Goal: Information Seeking & Learning: Learn about a topic

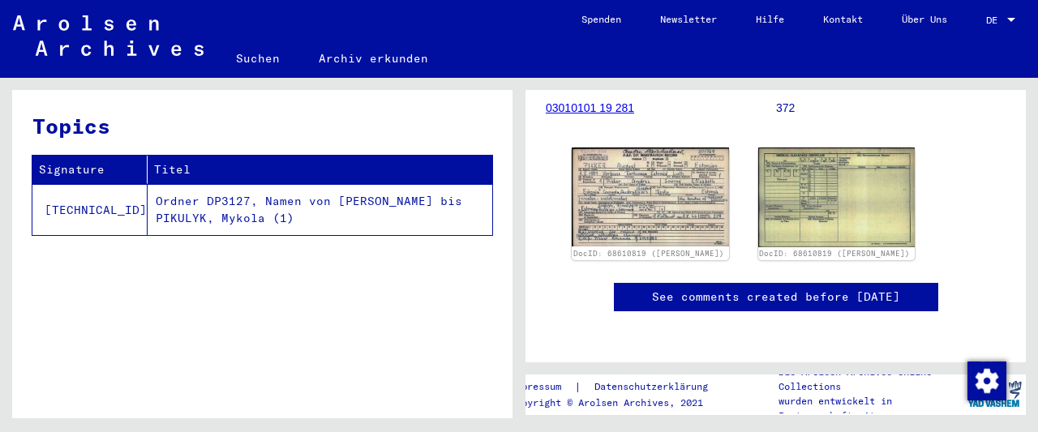
scroll to position [253, 0]
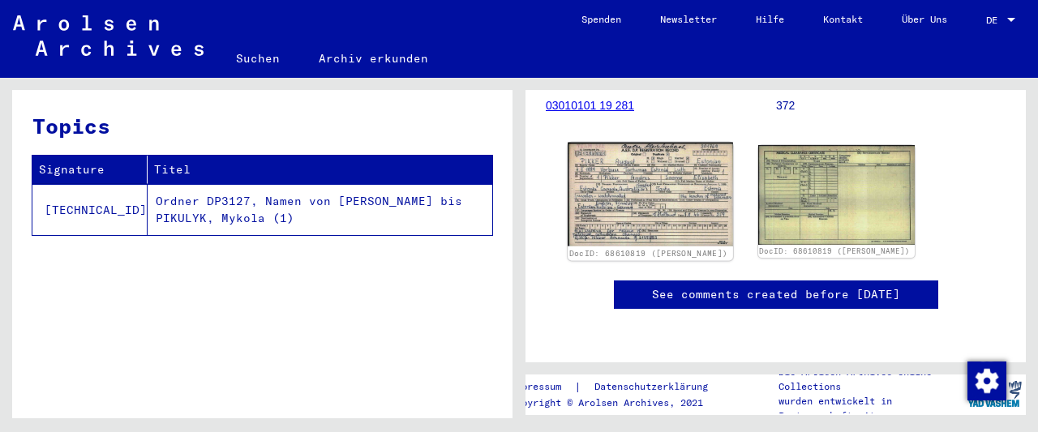
click at [664, 186] on img at bounding box center [650, 195] width 165 height 104
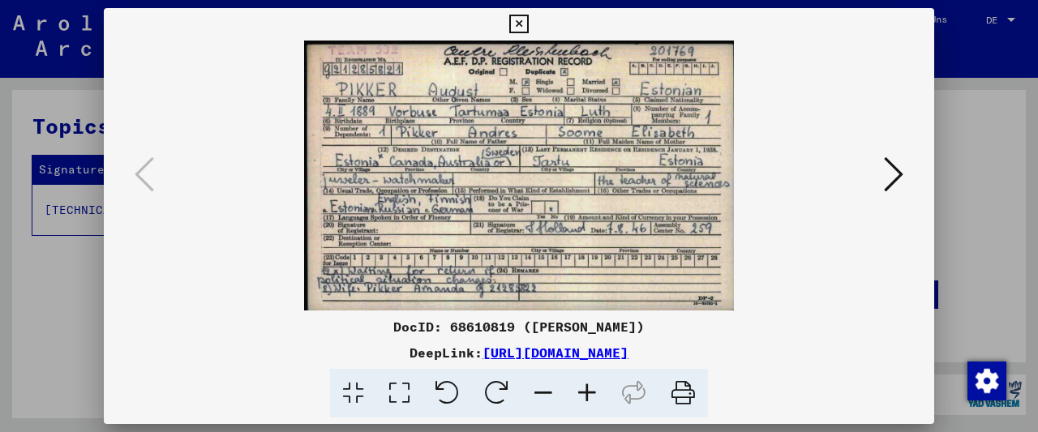
click at [583, 388] on icon at bounding box center [587, 393] width 44 height 49
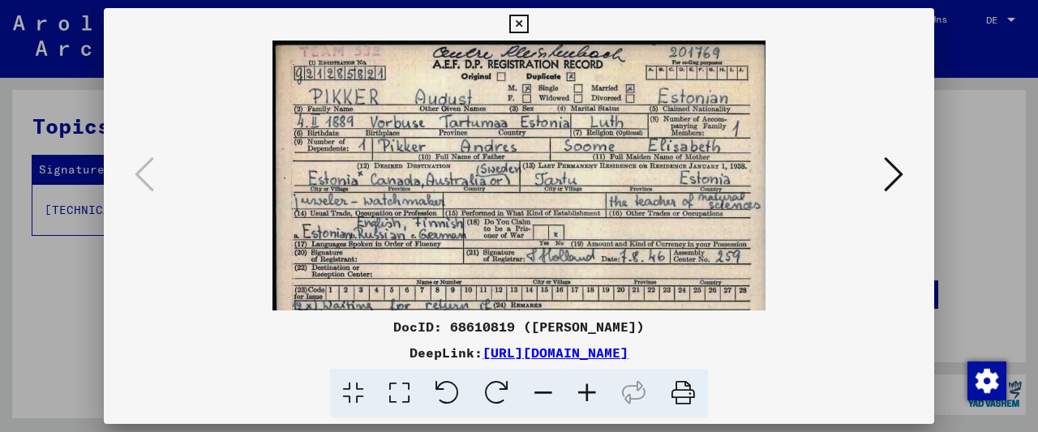
click at [583, 388] on icon at bounding box center [587, 393] width 44 height 49
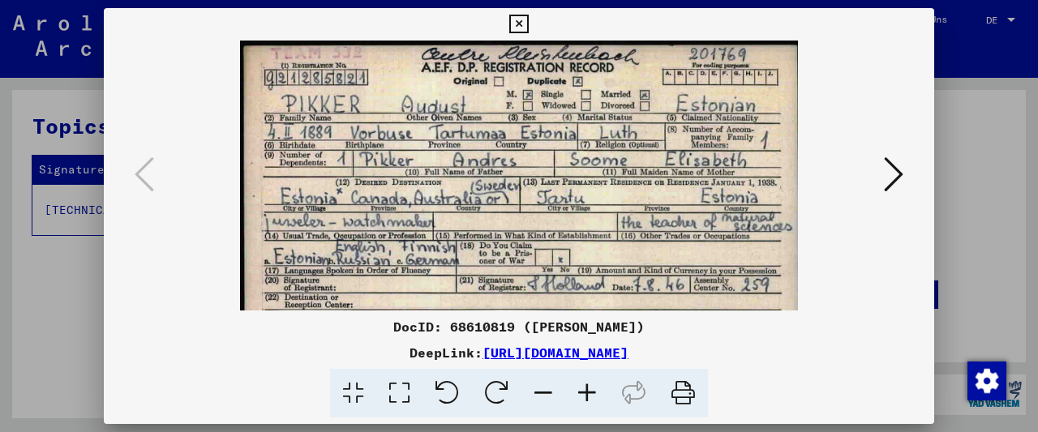
click at [583, 388] on icon at bounding box center [587, 393] width 44 height 49
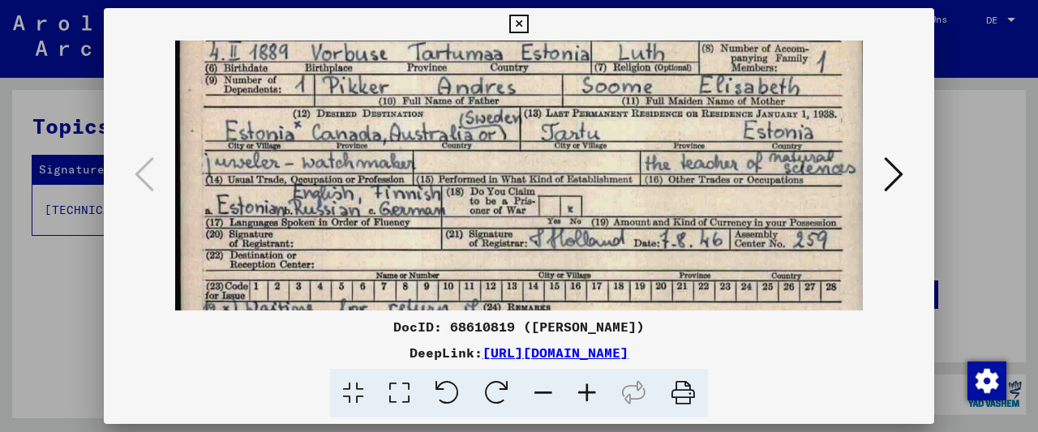
drag, startPoint x: 567, startPoint y: 268, endPoint x: 566, endPoint y: 176, distance: 92.5
click at [566, 176] on img at bounding box center [518, 155] width 687 height 432
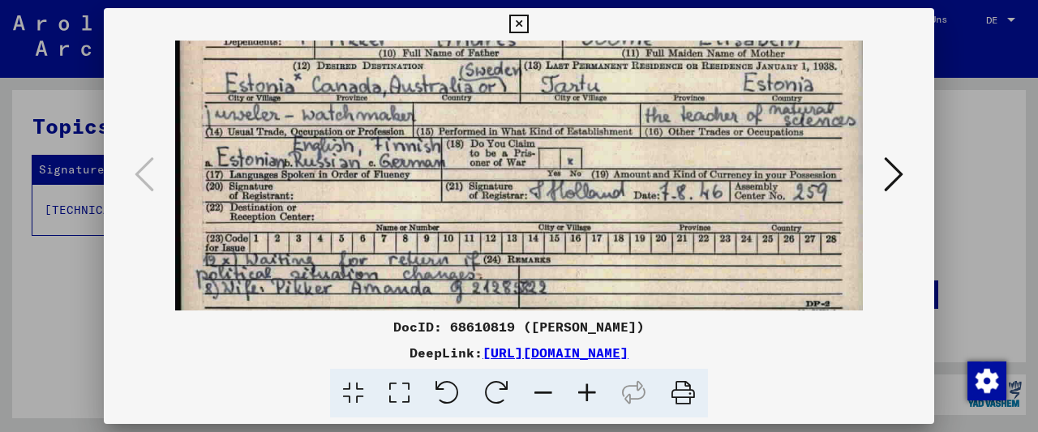
scroll to position [162, 0]
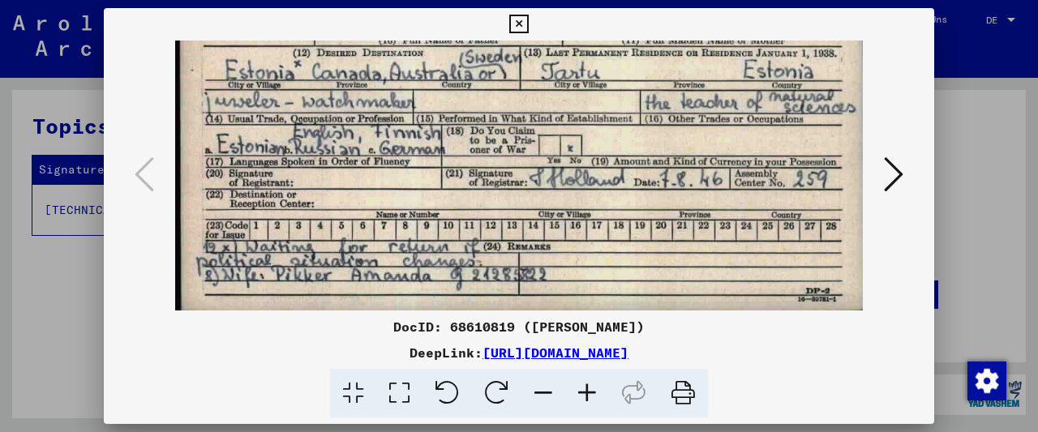
drag, startPoint x: 556, startPoint y: 251, endPoint x: 565, endPoint y: 173, distance: 79.3
click at [565, 173] on img at bounding box center [518, 94] width 687 height 432
drag, startPoint x: 627, startPoint y: 200, endPoint x: 649, endPoint y: 165, distance: 41.2
click at [649, 165] on img at bounding box center [518, 94] width 687 height 432
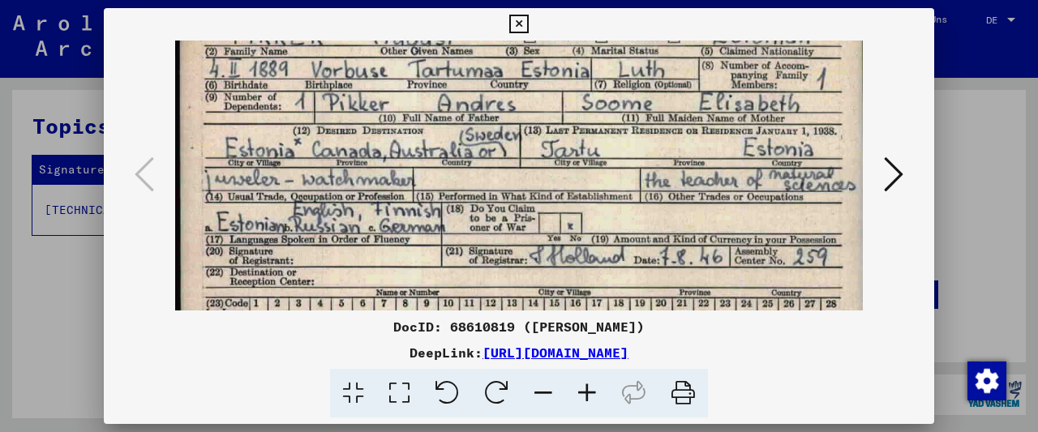
drag, startPoint x: 649, startPoint y: 163, endPoint x: 637, endPoint y: 237, distance: 74.8
click at [637, 237] on img at bounding box center [518, 172] width 687 height 432
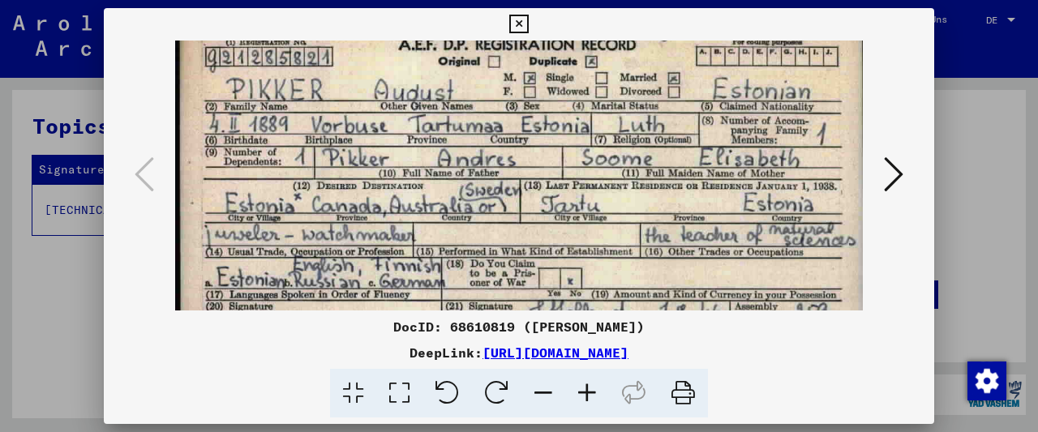
scroll to position [0, 0]
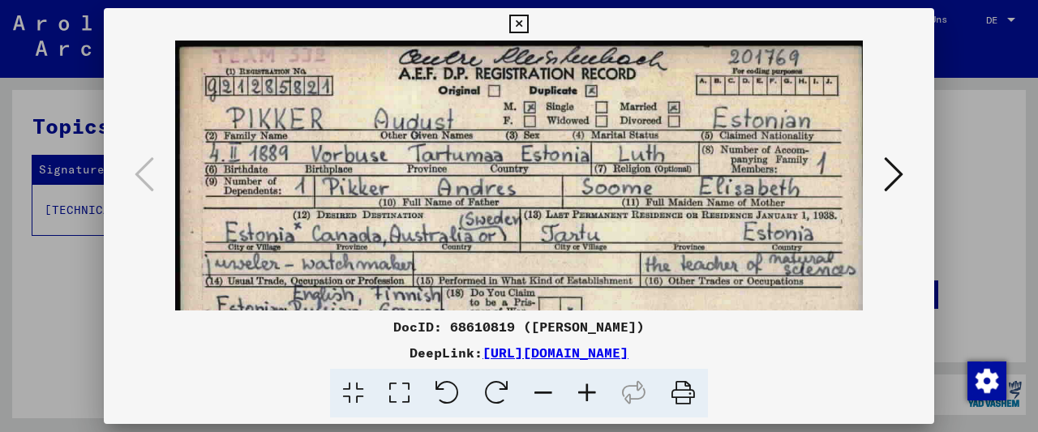
drag, startPoint x: 654, startPoint y: 162, endPoint x: 641, endPoint y: 260, distance: 98.2
click at [641, 260] on img at bounding box center [518, 257] width 687 height 432
drag, startPoint x: 653, startPoint y: 165, endPoint x: 651, endPoint y: 182, distance: 17.9
click at [651, 180] on img at bounding box center [518, 257] width 687 height 432
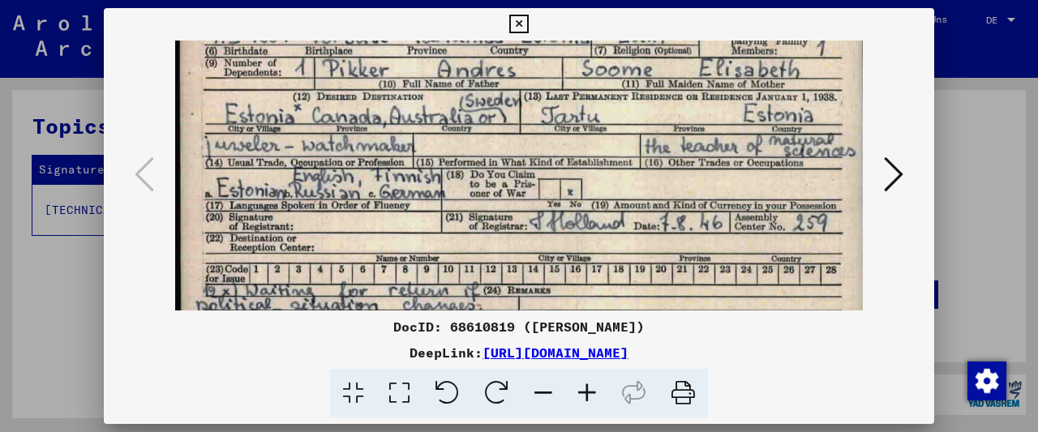
scroll to position [128, 0]
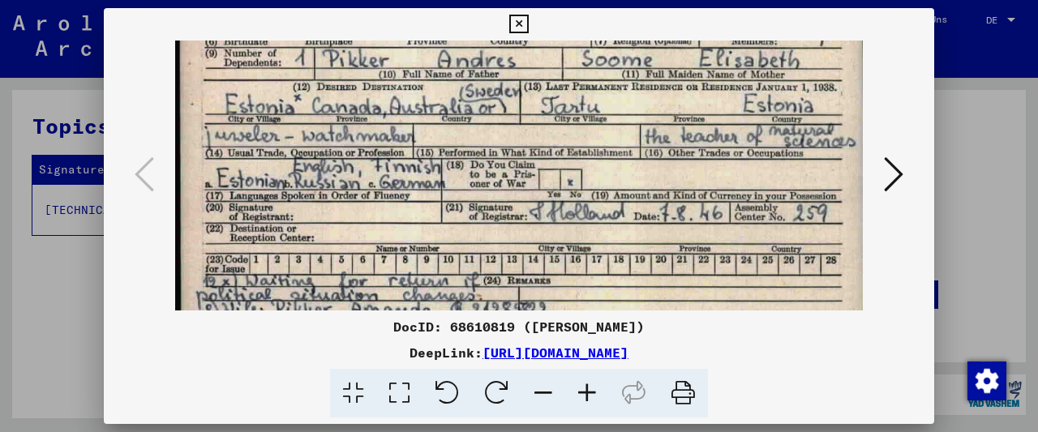
drag, startPoint x: 677, startPoint y: 227, endPoint x: 679, endPoint y: 113, distance: 114.4
click at [679, 113] on img at bounding box center [518, 128] width 687 height 432
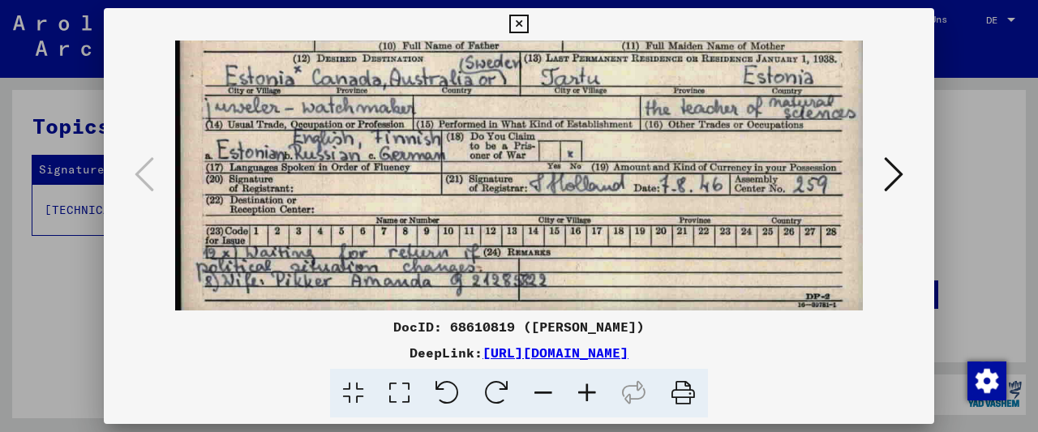
scroll to position [162, 0]
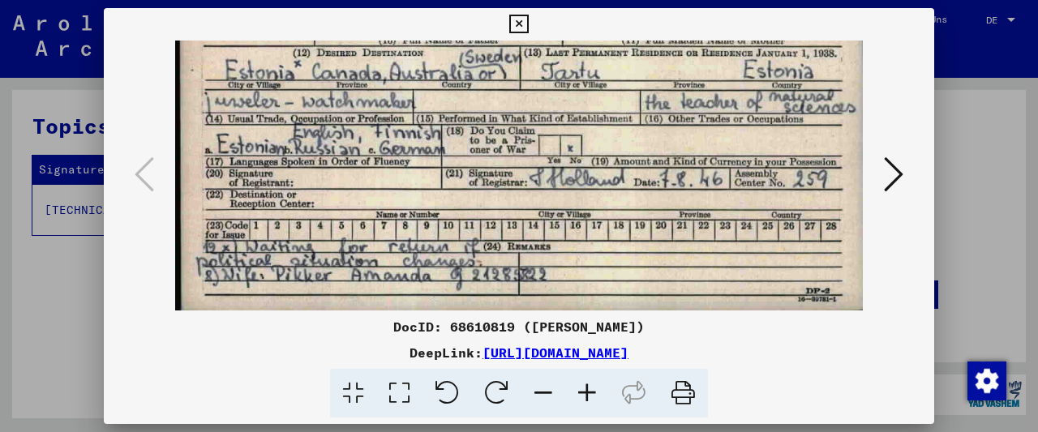
drag, startPoint x: 642, startPoint y: 217, endPoint x: 646, endPoint y: 166, distance: 50.4
click at [646, 167] on img at bounding box center [518, 94] width 687 height 432
click at [891, 180] on icon at bounding box center [893, 174] width 19 height 39
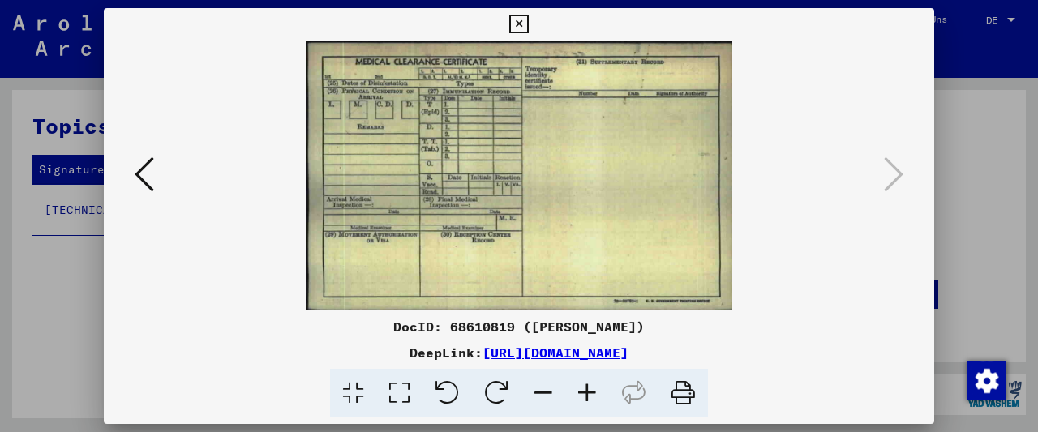
scroll to position [0, 0]
click at [528, 20] on icon at bounding box center [518, 24] width 19 height 19
